Goal: Find specific page/section: Find specific page/section

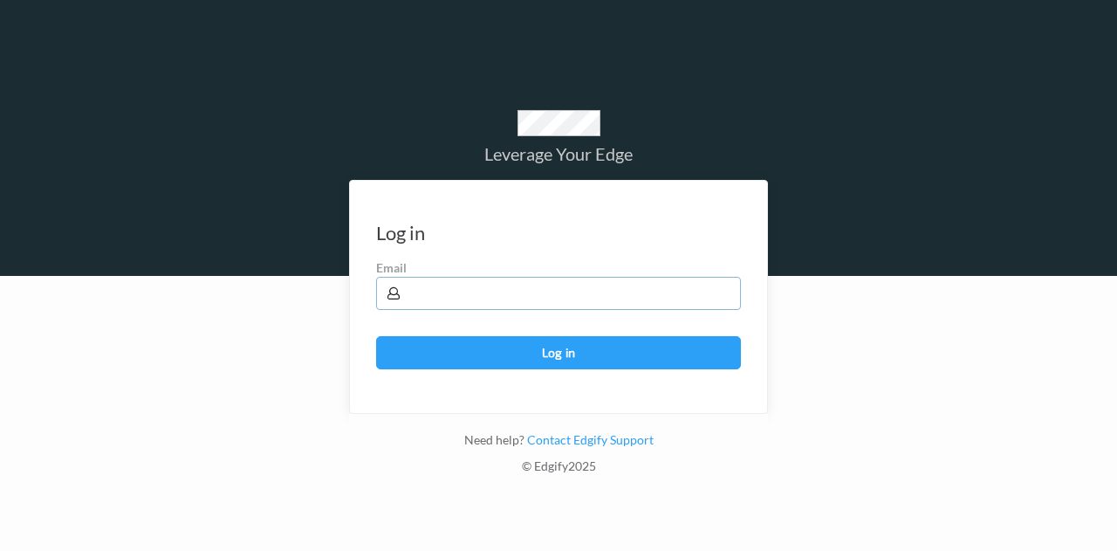
click at [630, 309] on input "text" at bounding box center [558, 293] width 365 height 33
type input "brown.lamont@heb.com"
click at [376, 336] on button "Log in" at bounding box center [558, 352] width 365 height 33
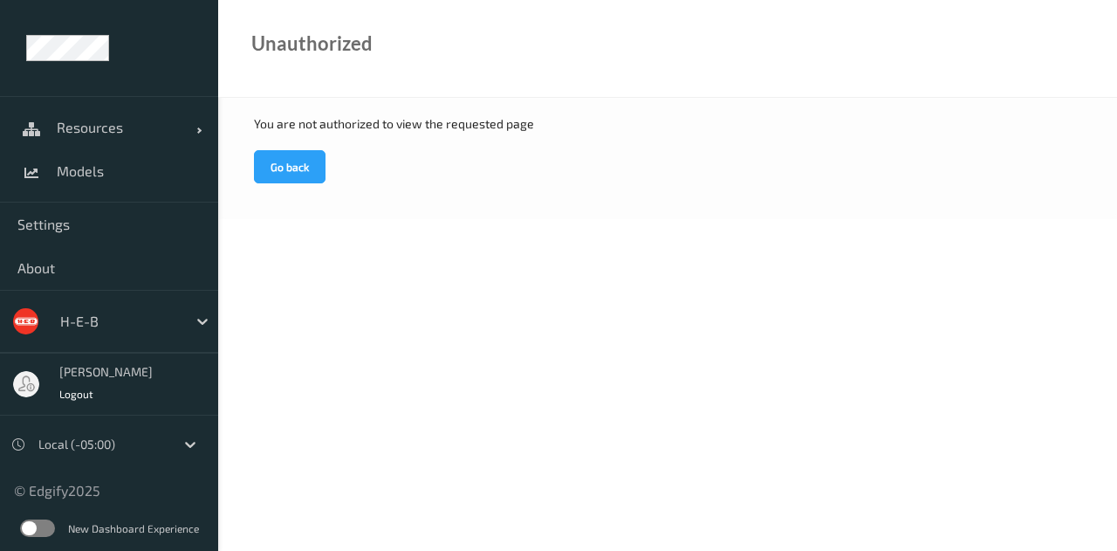
click at [93, 179] on span "Models" at bounding box center [129, 170] width 144 height 17
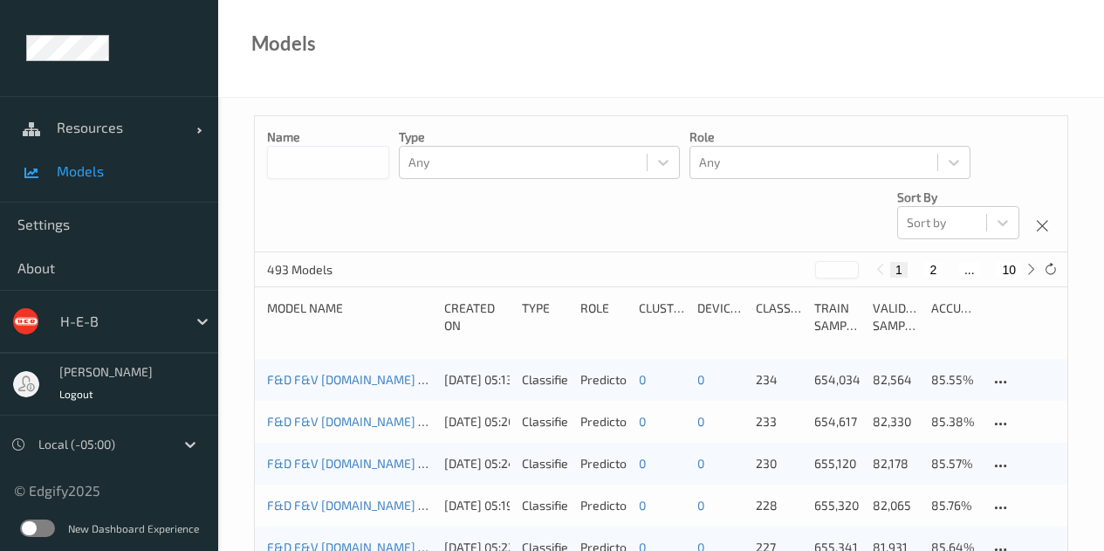
click at [185, 129] on span "Resources" at bounding box center [127, 127] width 140 height 17
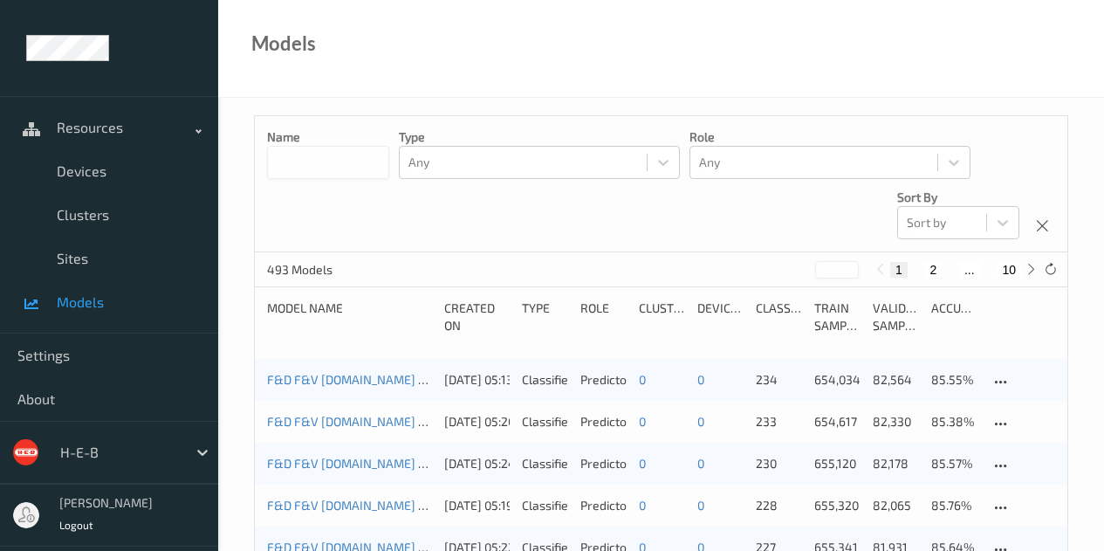
click at [95, 173] on span "Devices" at bounding box center [129, 170] width 144 height 17
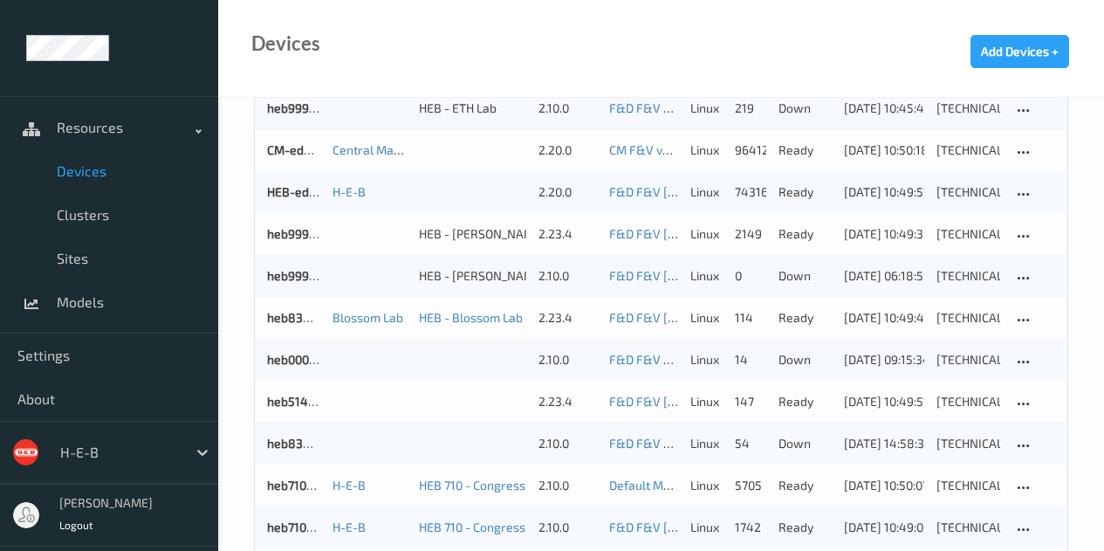
scroll to position [1662, 0]
click at [67, 254] on span "Sites" at bounding box center [129, 258] width 144 height 17
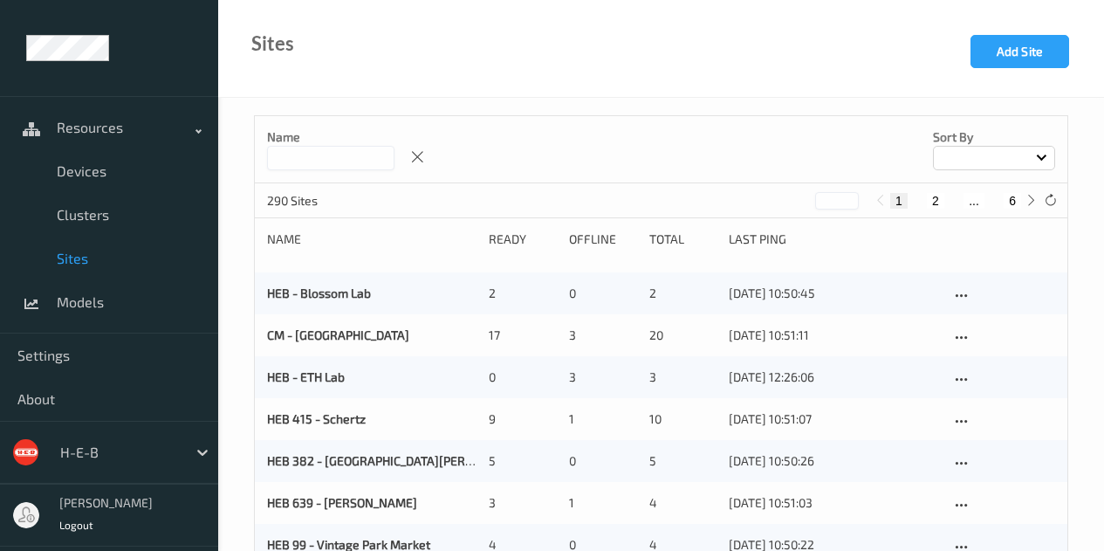
click at [278, 145] on p "Name" at bounding box center [330, 136] width 127 height 17
click at [289, 159] on input at bounding box center [330, 158] width 127 height 24
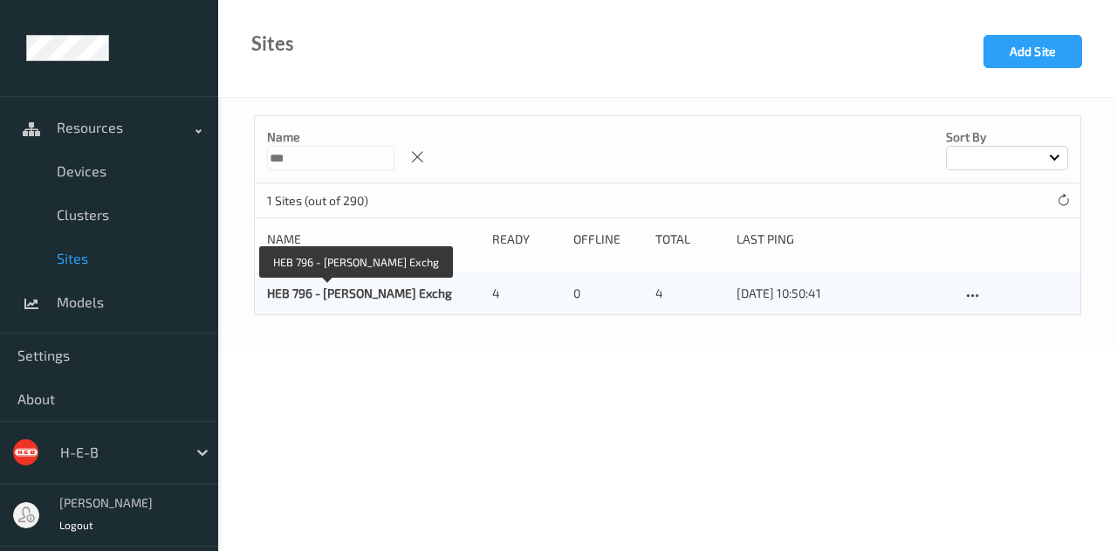
type input "***"
click at [294, 286] on link "HEB 796 - [PERSON_NAME] Exchg" at bounding box center [359, 292] width 185 height 15
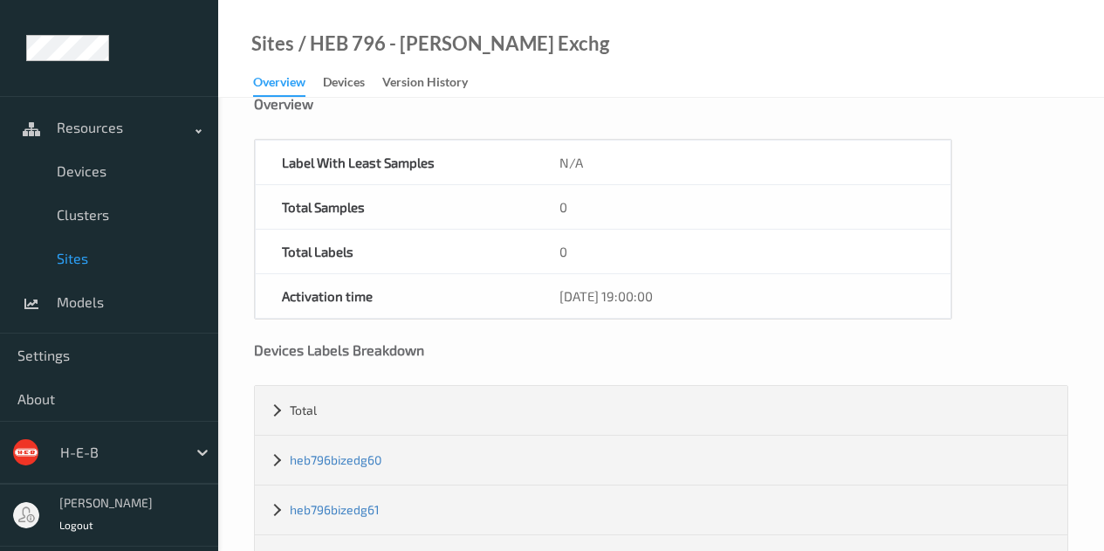
scroll to position [182, 0]
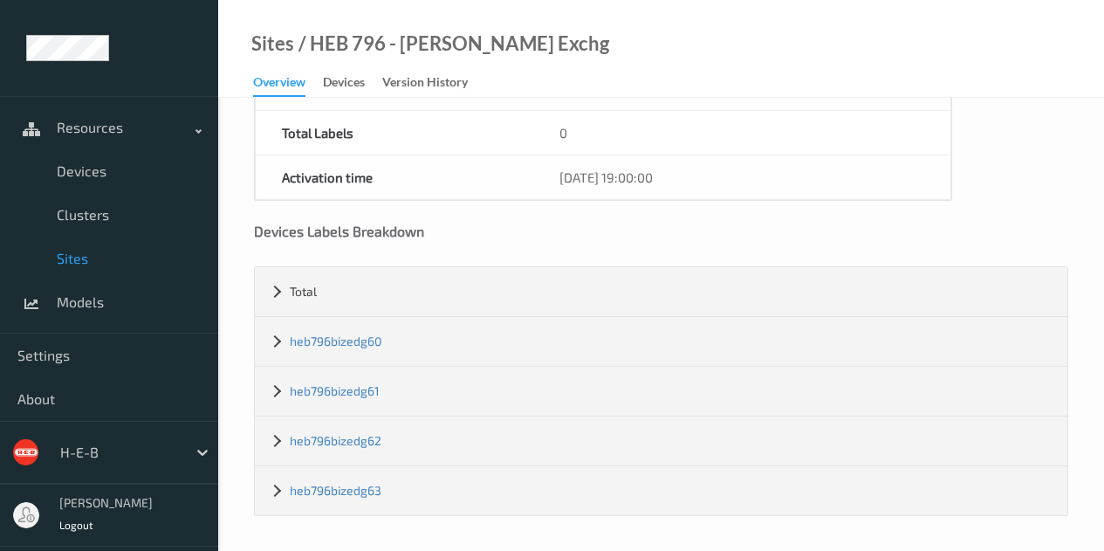
click at [321, 391] on link "heb796bizedg61" at bounding box center [335, 390] width 90 height 15
